Goal: Use online tool/utility: Utilize a website feature to perform a specific function

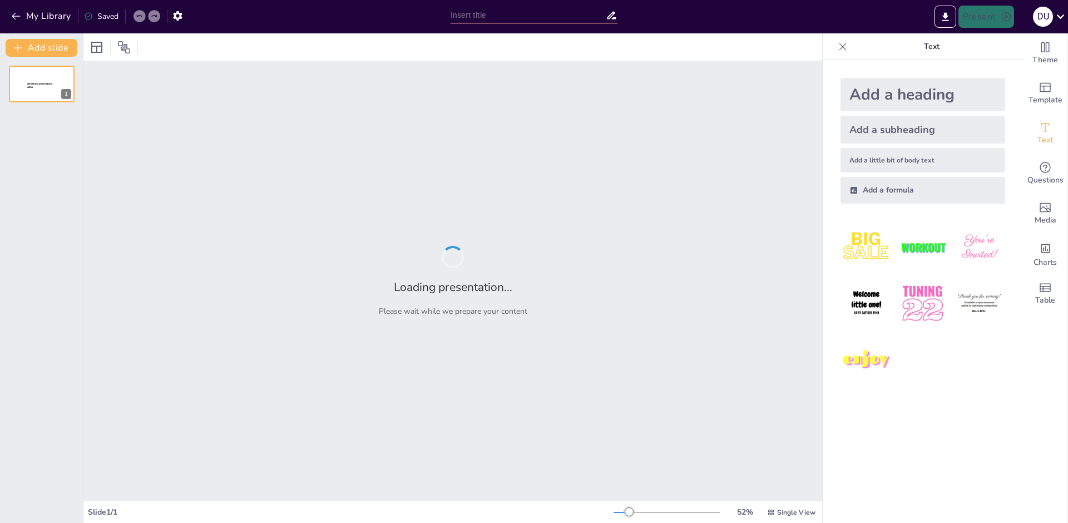
type input "Современные медицинские информационные системы: Определение и значение в здраво…"
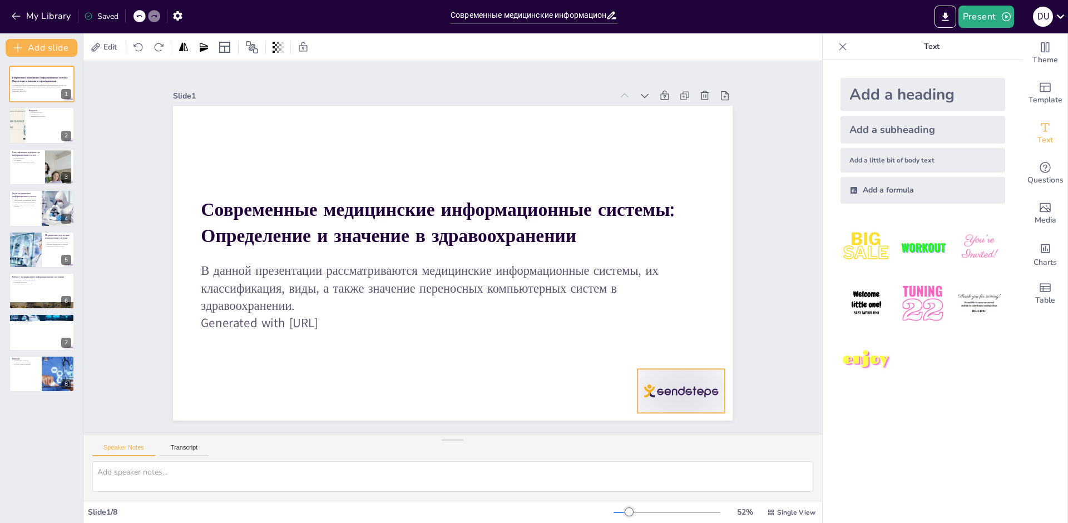
click at [689, 390] on div at bounding box center [665, 414] width 92 height 53
click at [670, 387] on icon at bounding box center [664, 393] width 12 height 13
click at [655, 115] on icon at bounding box center [659, 117] width 8 height 5
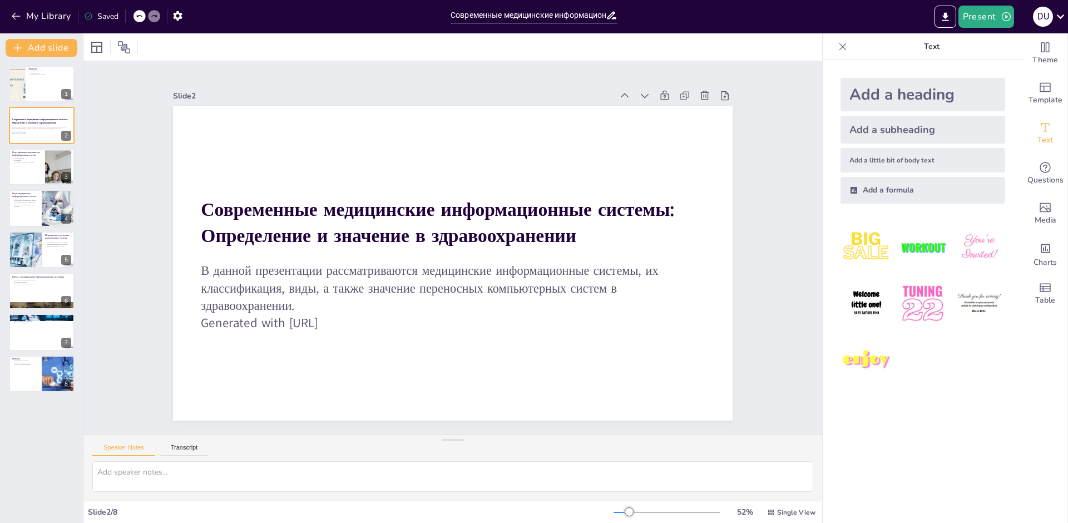
click at [668, 136] on icon at bounding box center [672, 139] width 8 height 6
drag, startPoint x: 44, startPoint y: 81, endPoint x: 41, endPoint y: 86, distance: 6.2
click at [43, 82] on div "Введение Определение МИС Значение МИС Эффективность работы 1" at bounding box center [41, 84] width 67 height 38
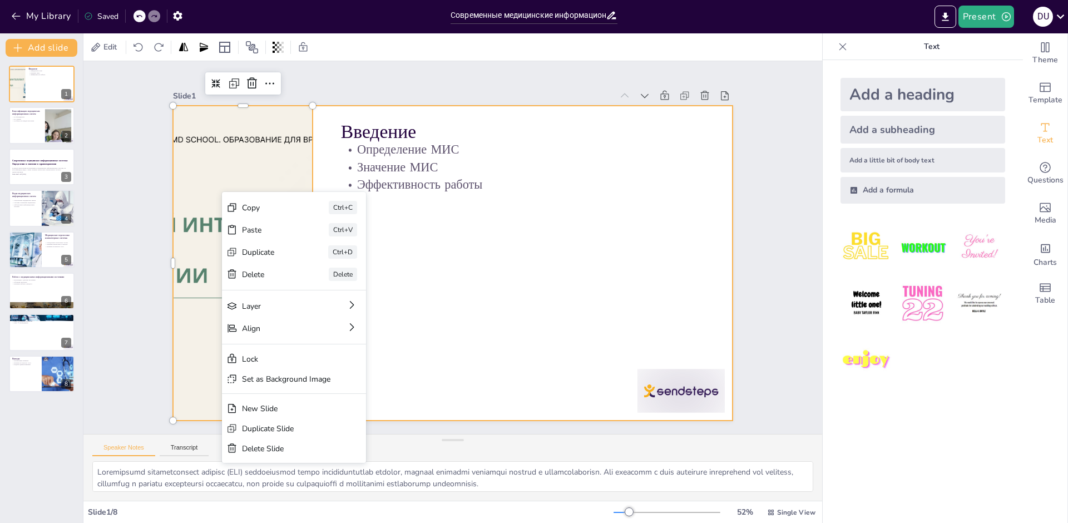
click at [445, 284] on div at bounding box center [446, 261] width 639 height 515
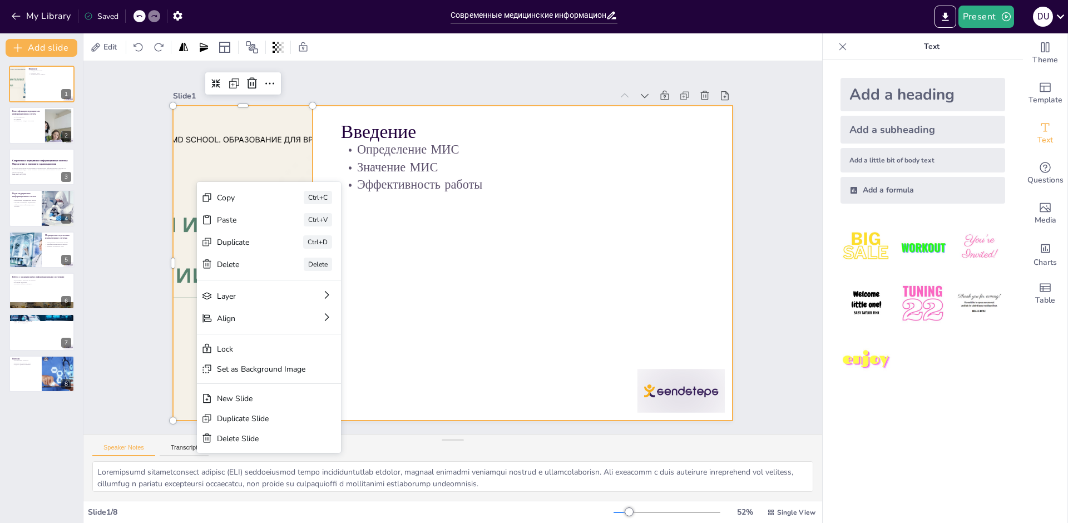
click at [418, 320] on div at bounding box center [451, 263] width 590 height 372
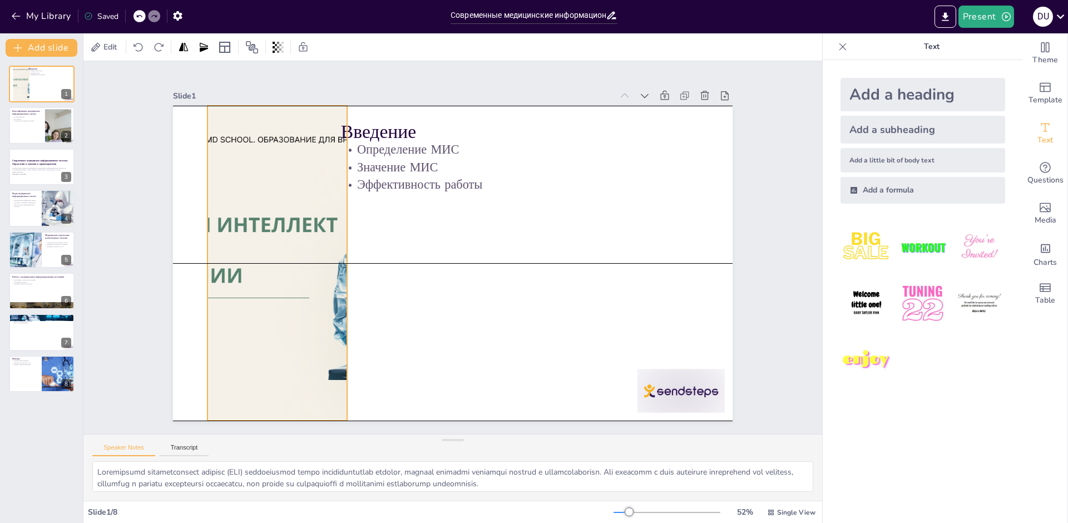
drag, startPoint x: 205, startPoint y: 260, endPoint x: 240, endPoint y: 260, distance: 34.5
click at [240, 260] on div at bounding box center [277, 245] width 590 height 372
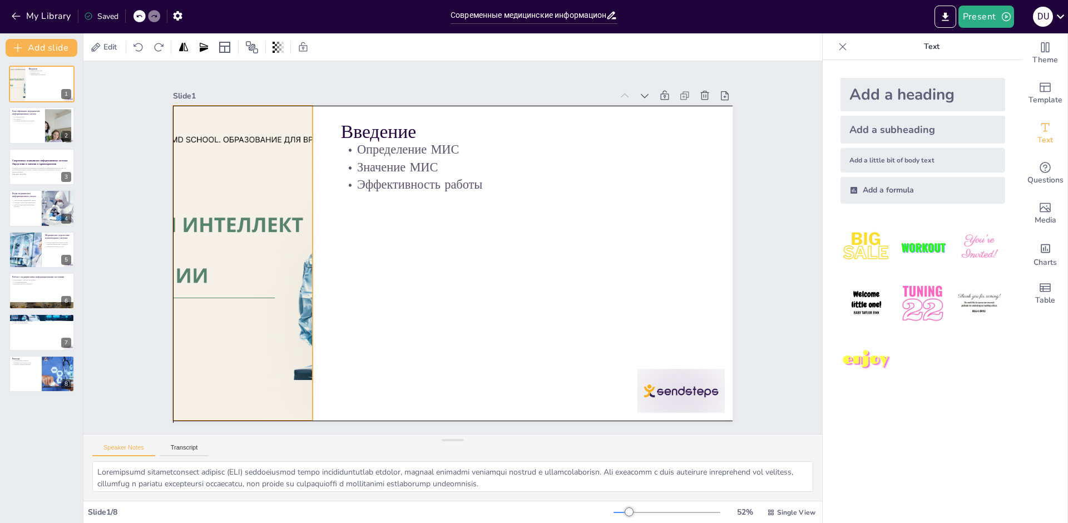
drag, startPoint x: 257, startPoint y: 255, endPoint x: 223, endPoint y: 257, distance: 33.5
click at [223, 257] on div at bounding box center [244, 219] width 613 height 425
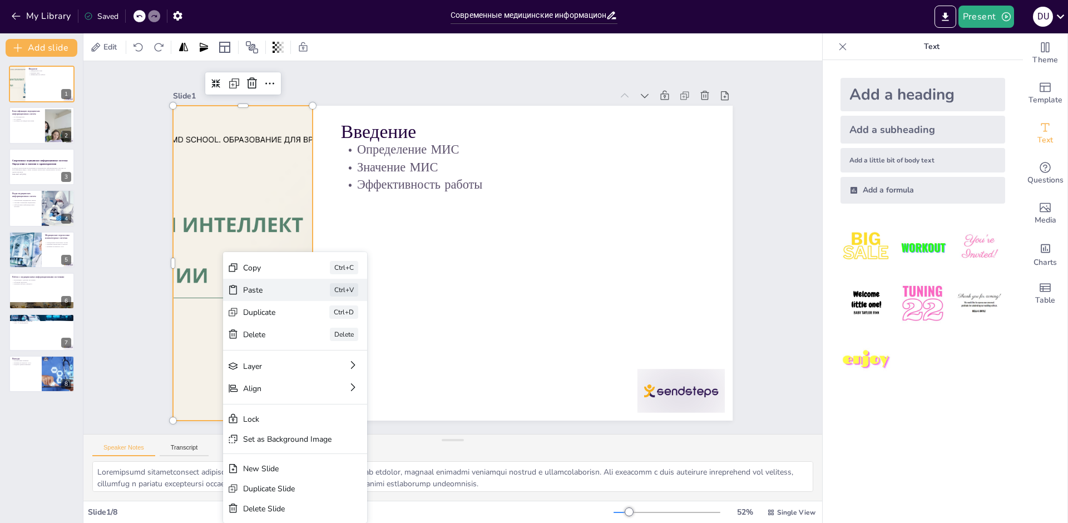
click at [316, 332] on div "Paste" at bounding box center [344, 340] width 56 height 16
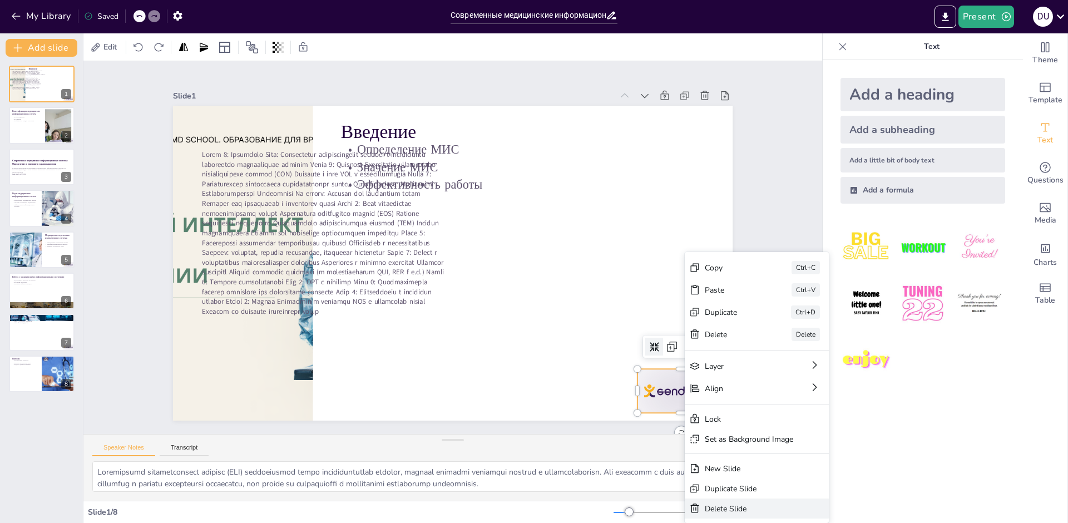
type textarea "Loremipsumdol si ametconsect adipiscin elitsedd eiusmodte incidid utlabo etdolo…"
